Goal: Browse casually

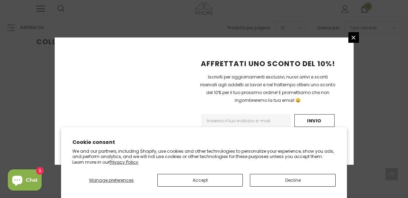
scroll to position [214, 0]
